Goal: Task Accomplishment & Management: Manage account settings

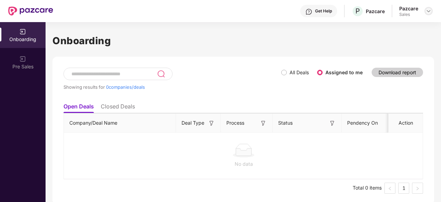
click at [428, 13] on img at bounding box center [429, 11] width 6 height 6
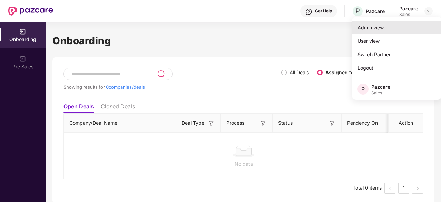
click at [407, 28] on div "Admin view" at bounding box center [397, 27] width 90 height 13
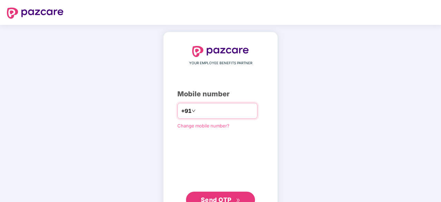
scroll to position [26, 0]
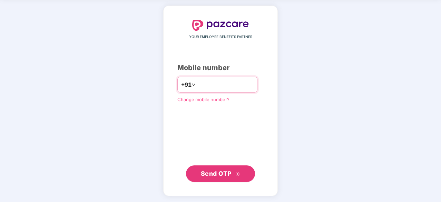
type input "**********"
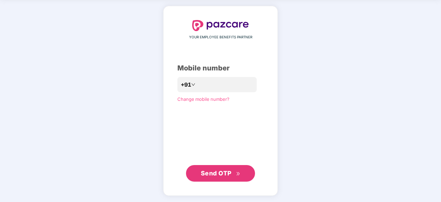
click at [216, 171] on span "Send OTP" at bounding box center [216, 172] width 31 height 7
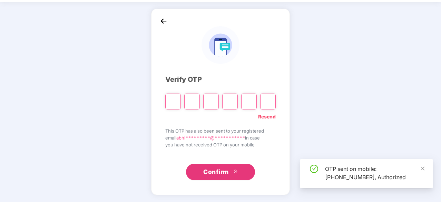
scroll to position [23, 0]
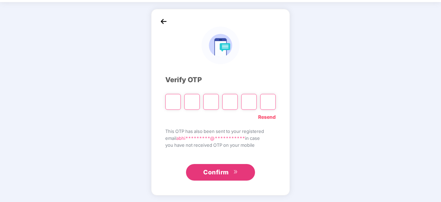
type input "*"
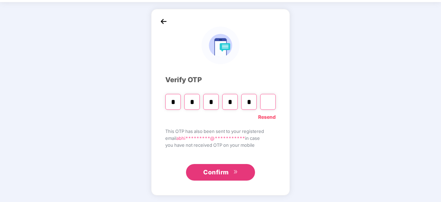
type input "*"
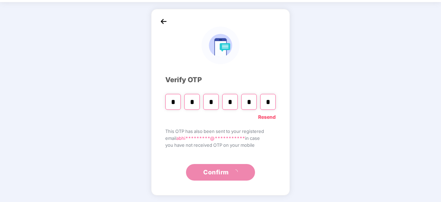
scroll to position [0, 0]
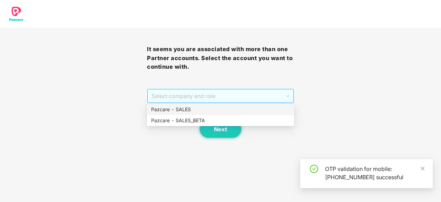
click at [216, 97] on span "Select company and role" at bounding box center [220, 95] width 138 height 13
click at [214, 113] on div "Pazcare - SALES" at bounding box center [220, 110] width 139 height 8
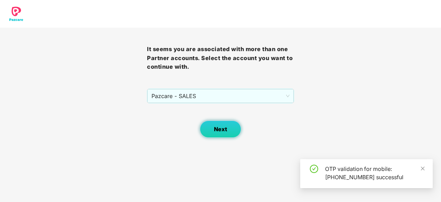
click at [218, 134] on button "Next" at bounding box center [220, 128] width 41 height 17
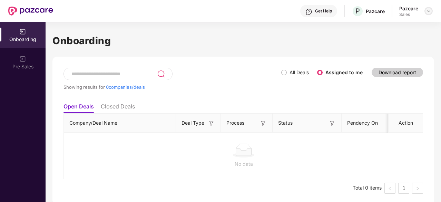
click at [426, 13] on img at bounding box center [429, 11] width 6 height 6
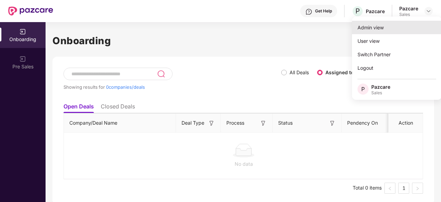
click at [409, 26] on div "Admin view" at bounding box center [397, 27] width 90 height 13
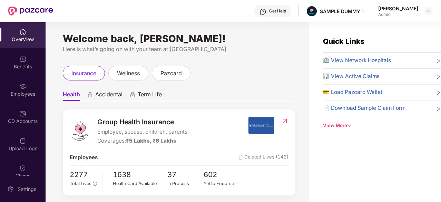
click at [273, 8] on div "Get Help" at bounding box center [272, 11] width 37 height 12
click at [125, 58] on div "Welcome back, [PERSON_NAME]! Here is what’s going on with your team at Pazcare …" at bounding box center [178, 116] width 264 height 188
click at [126, 70] on span "wellness" at bounding box center [128, 73] width 23 height 9
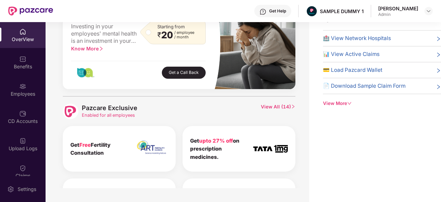
scroll to position [255, 0]
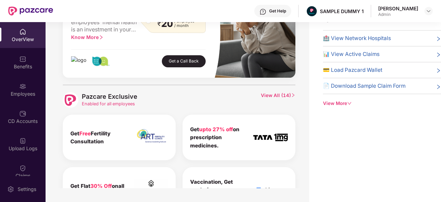
click at [271, 95] on span "View All ( 14 )" at bounding box center [278, 100] width 35 height 16
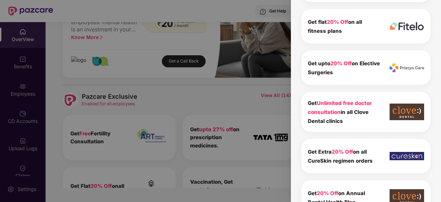
scroll to position [254, 0]
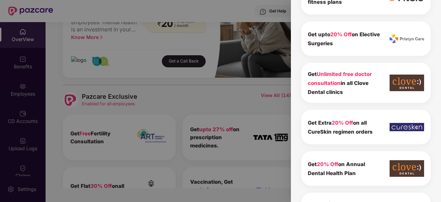
click at [130, 134] on div at bounding box center [220, 101] width 441 height 202
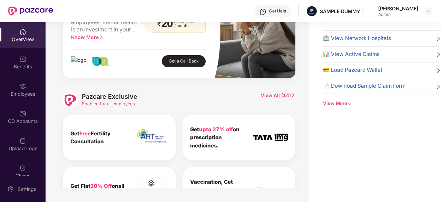
scroll to position [0, 0]
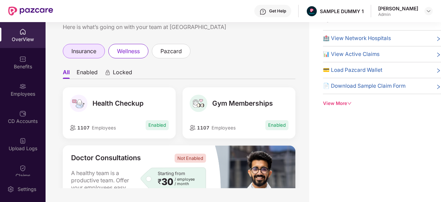
click at [75, 52] on span "insurance" at bounding box center [83, 51] width 25 height 9
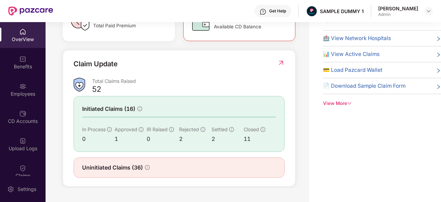
scroll to position [204, 0]
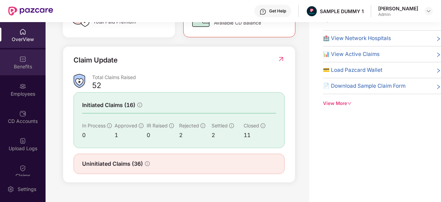
click at [12, 60] on div "Benefits" at bounding box center [23, 62] width 46 height 26
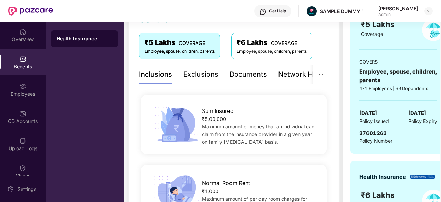
scroll to position [109, 0]
click at [209, 72] on div "Exclusions" at bounding box center [200, 74] width 35 height 11
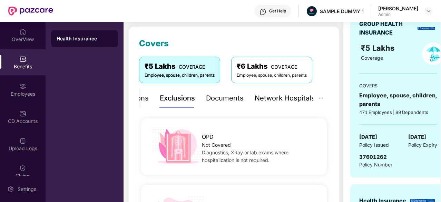
scroll to position [85, 0]
click at [233, 102] on div "Documents" at bounding box center [225, 98] width 38 height 11
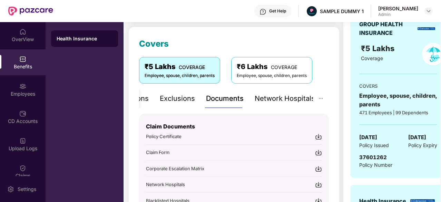
click at [321, 136] on img at bounding box center [318, 136] width 7 height 7
click at [281, 100] on div "Network Hospitals" at bounding box center [285, 98] width 60 height 11
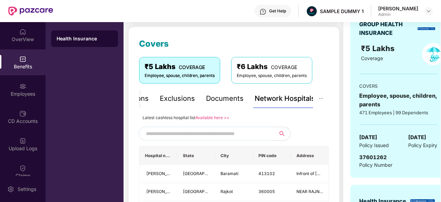
click at [225, 132] on input "text" at bounding box center [205, 133] width 118 height 10
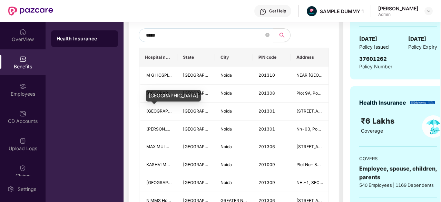
scroll to position [94, 0]
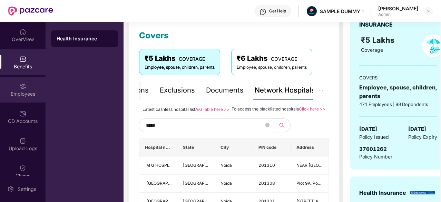
type input "*****"
click at [25, 79] on div "Employees" at bounding box center [23, 90] width 46 height 26
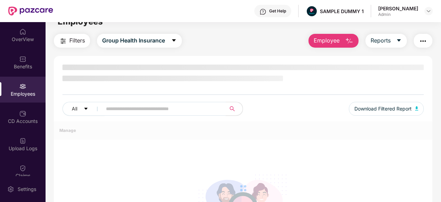
scroll to position [0, 0]
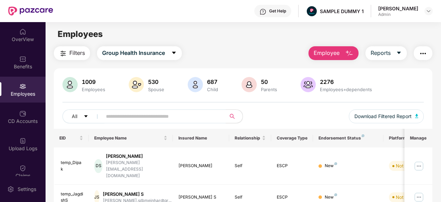
click at [321, 55] on span "Employee" at bounding box center [327, 53] width 26 height 9
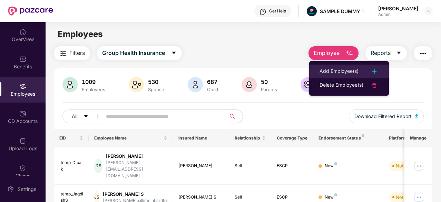
click at [325, 66] on li "Add Employee(s)" at bounding box center [349, 72] width 80 height 14
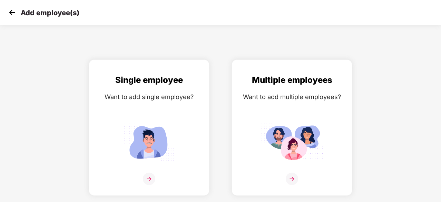
click at [9, 10] on img at bounding box center [12, 12] width 10 height 10
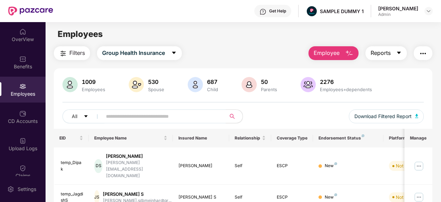
click at [378, 56] on span "Reports" at bounding box center [381, 53] width 20 height 9
click at [422, 56] on img "button" at bounding box center [423, 53] width 8 height 8
click at [16, 112] on div "CD Accounts" at bounding box center [23, 117] width 46 height 26
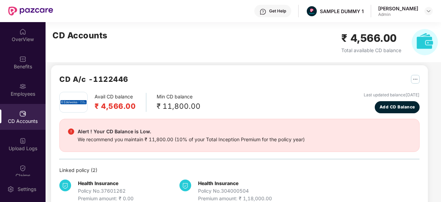
scroll to position [5, 0]
click at [390, 107] on span "Add CD Balance" at bounding box center [398, 107] width 36 height 7
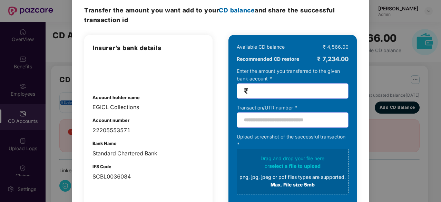
scroll to position [0, 0]
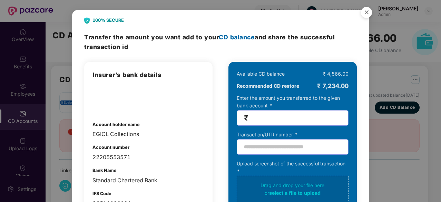
click at [370, 12] on img "Close" at bounding box center [366, 13] width 19 height 19
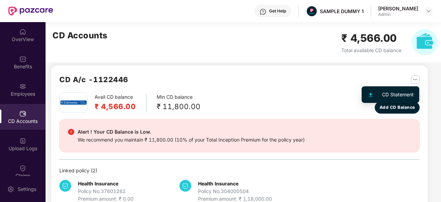
click at [414, 82] on img "button" at bounding box center [415, 79] width 9 height 9
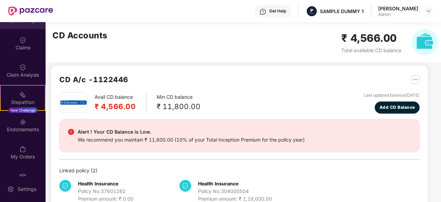
scroll to position [146, 0]
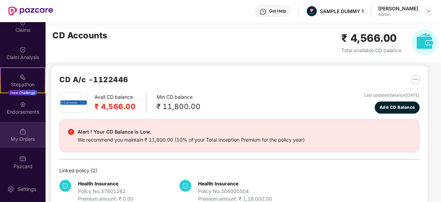
click at [16, 130] on div "My Orders" at bounding box center [23, 135] width 46 height 26
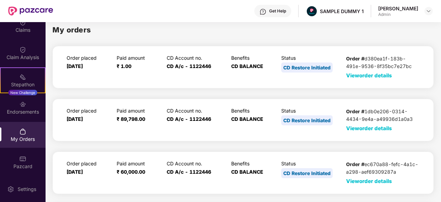
click at [368, 76] on span "View order details" at bounding box center [369, 75] width 46 height 7
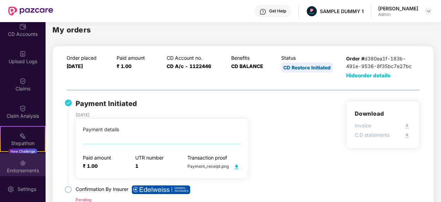
scroll to position [86, 0]
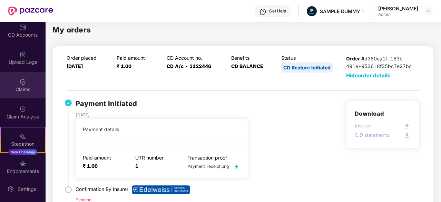
click at [17, 89] on div "Claims" at bounding box center [23, 89] width 46 height 7
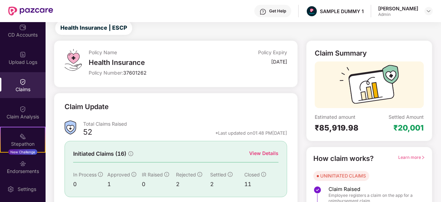
scroll to position [25, 0]
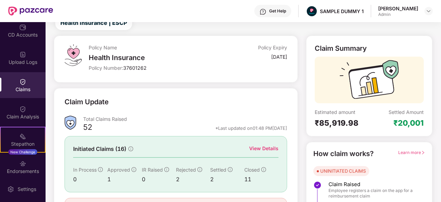
click at [267, 147] on div "View Details" at bounding box center [263, 149] width 29 height 8
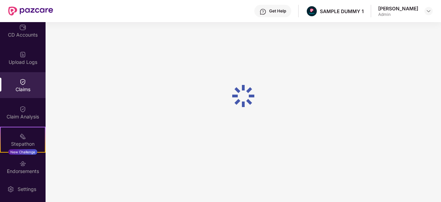
scroll to position [0, 0]
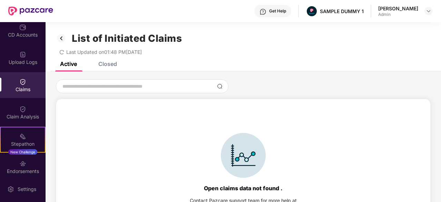
click at [108, 66] on div "Closed" at bounding box center [107, 63] width 19 height 7
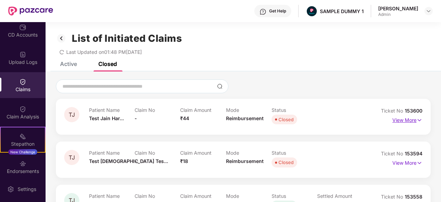
click at [407, 123] on p "View More" at bounding box center [407, 119] width 30 height 9
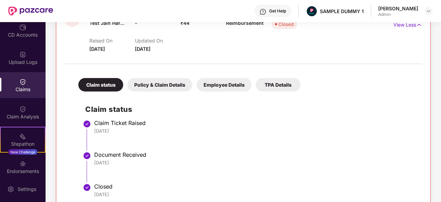
scroll to position [97, 0]
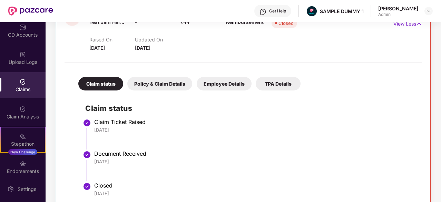
click at [163, 85] on div "Policy & Claim Details" at bounding box center [159, 83] width 65 height 13
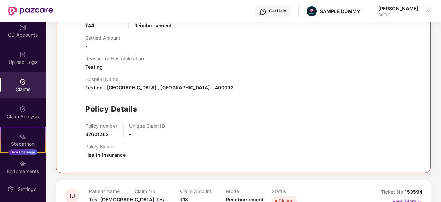
scroll to position [225, 0]
drag, startPoint x: 146, startPoint y: 107, endPoint x: 327, endPoint y: 70, distance: 184.2
click at [327, 70] on div "Reason for Hospitalization Testing" at bounding box center [250, 63] width 330 height 15
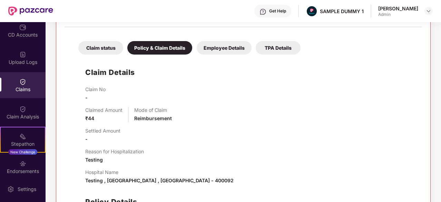
scroll to position [131, 0]
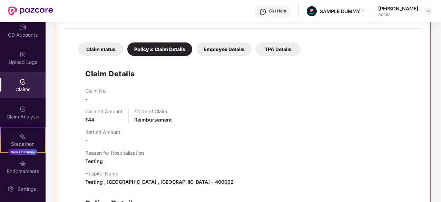
click at [231, 49] on div "Employee Details" at bounding box center [224, 48] width 55 height 13
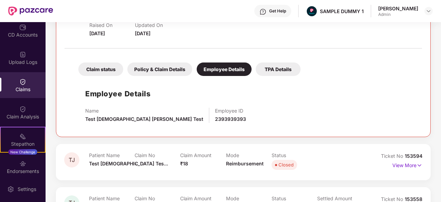
scroll to position [108, 0]
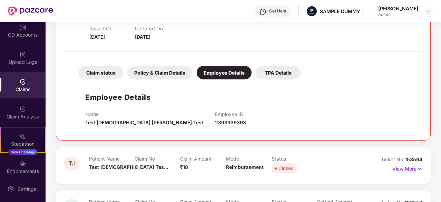
click at [268, 78] on div "TPA Details" at bounding box center [278, 72] width 45 height 13
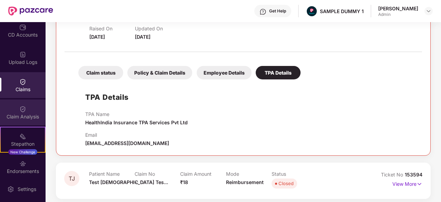
click at [30, 118] on div "Claim Analysis" at bounding box center [23, 116] width 46 height 7
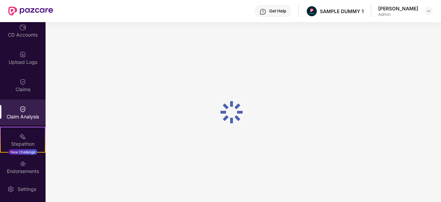
scroll to position [0, 0]
